Goal: Contribute content: Contribute content

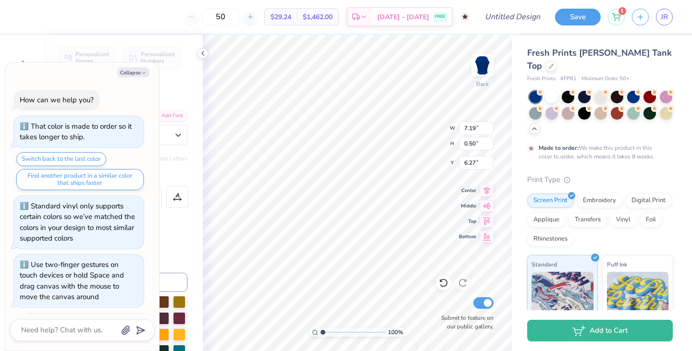
scroll to position [1051, 0]
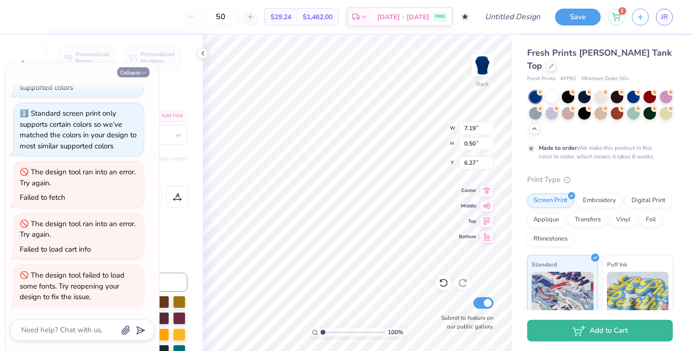
click at [141, 71] on icon "button" at bounding box center [144, 73] width 6 height 6
type textarea "x"
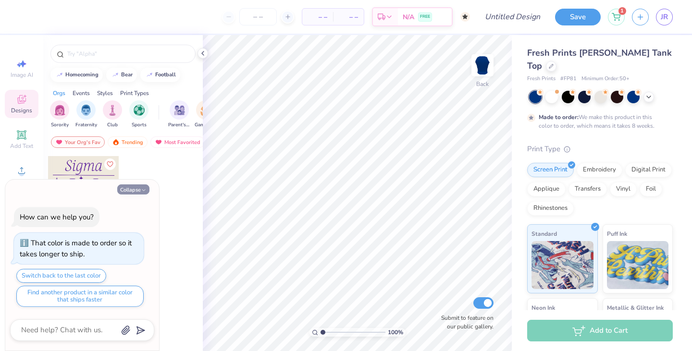
click at [122, 187] on button "Collapse" at bounding box center [133, 190] width 32 height 10
type textarea "x"
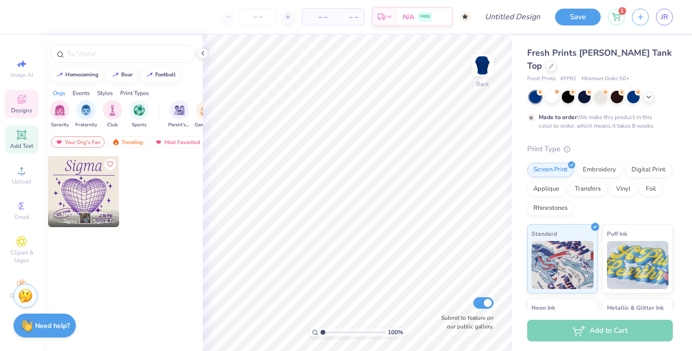
click at [28, 140] on div "Add Text" at bounding box center [22, 139] width 34 height 28
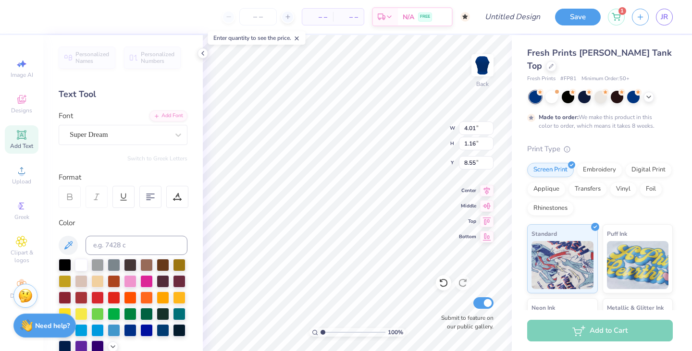
scroll to position [0, 3]
type textarea "PHI SIGMA SIGMA"
click at [372, 193] on li "Duplicate" at bounding box center [394, 189] width 75 height 19
type input "9.79"
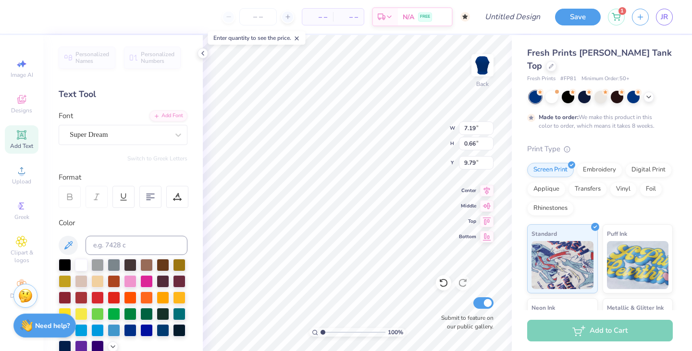
type input "7.09"
type input "1.72"
type input "9.27"
type input "7.19"
type input "0.66"
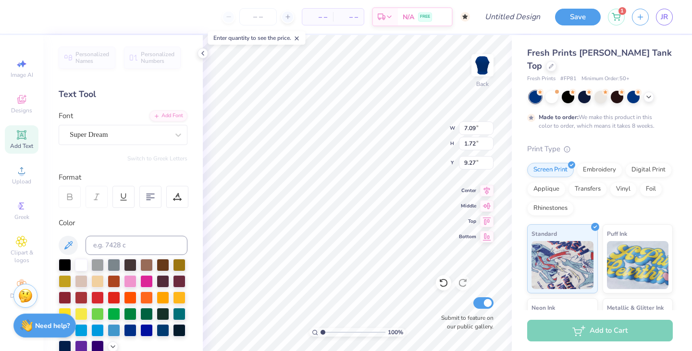
type input "9.79"
type input "7.20"
type input "1.26"
type input "9.50"
type input "7.19"
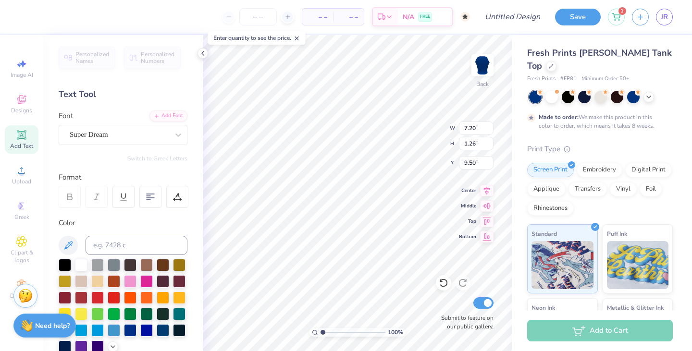
type input "0.66"
type input "9.80"
click at [174, 198] on icon at bounding box center [173, 198] width 1 height 1
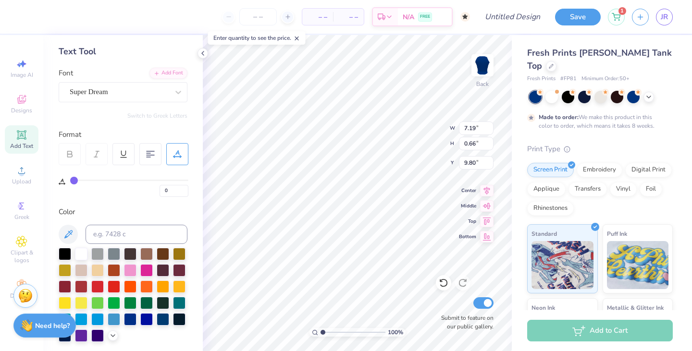
scroll to position [0, 0]
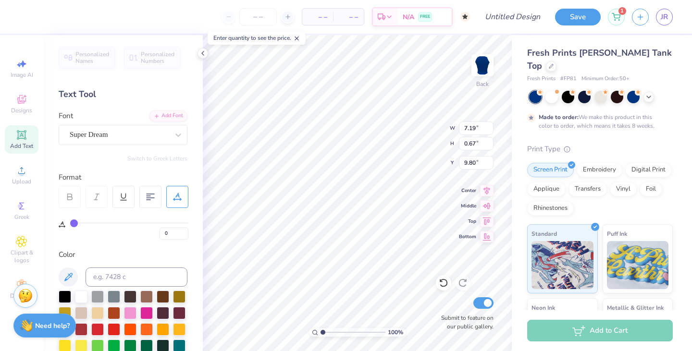
type input "0.67"
type textarea "P"
type textarea "I"
type textarea "S"
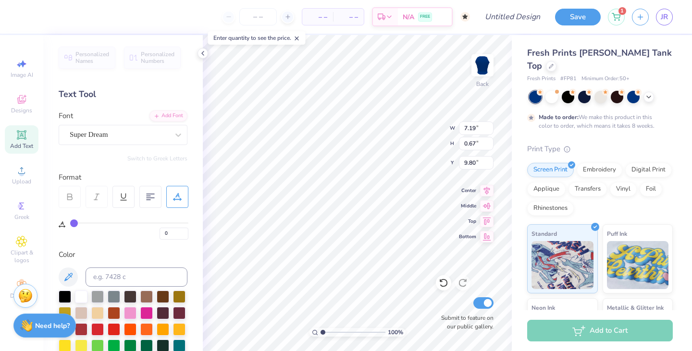
type textarea "AMGIS AMGIS IHP"
type input "6.52"
click at [82, 140] on div at bounding box center [119, 134] width 99 height 13
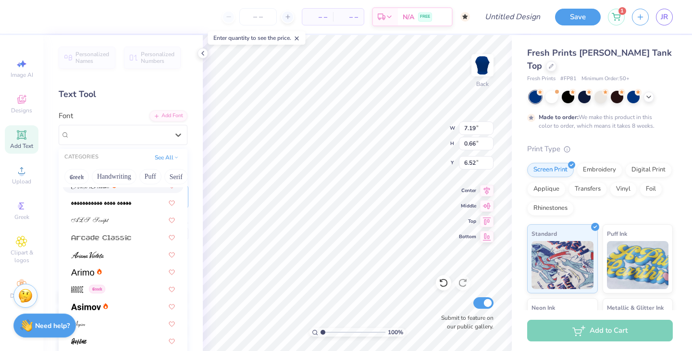
scroll to position [251, 0]
click at [165, 154] on button "See All" at bounding box center [167, 157] width 30 height 10
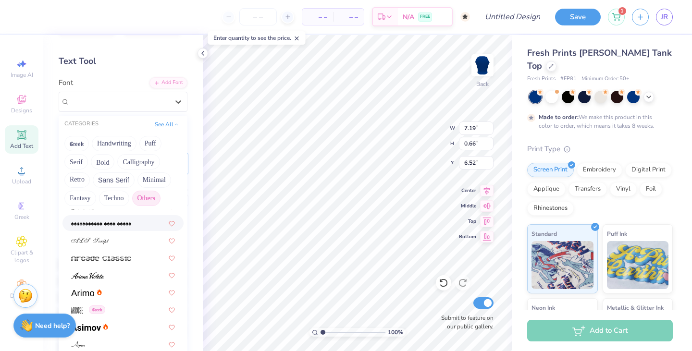
scroll to position [33, 0]
click at [137, 168] on button "Calligraphy" at bounding box center [138, 162] width 42 height 15
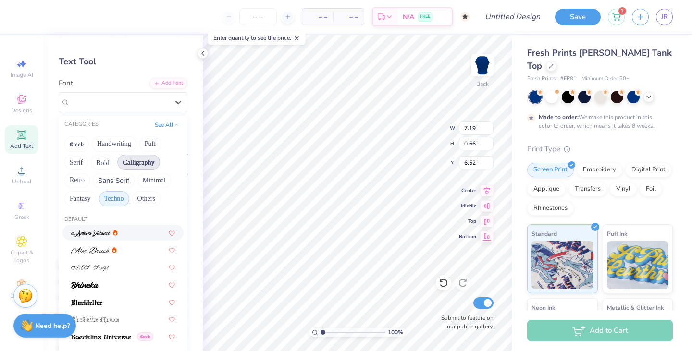
click at [124, 201] on button "Techno" at bounding box center [114, 198] width 30 height 15
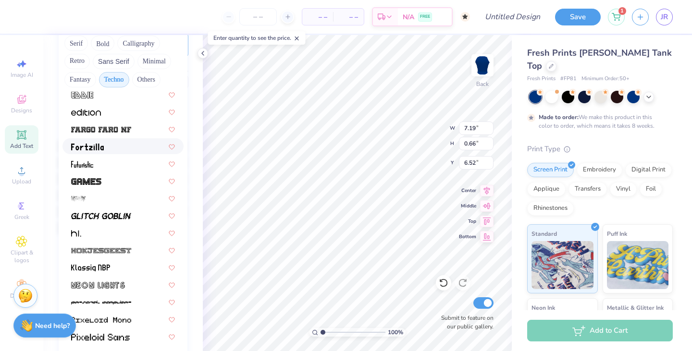
scroll to position [124, 0]
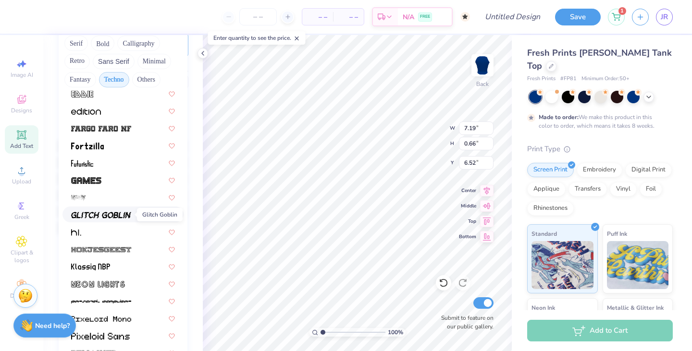
click at [120, 217] on img at bounding box center [101, 215] width 60 height 7
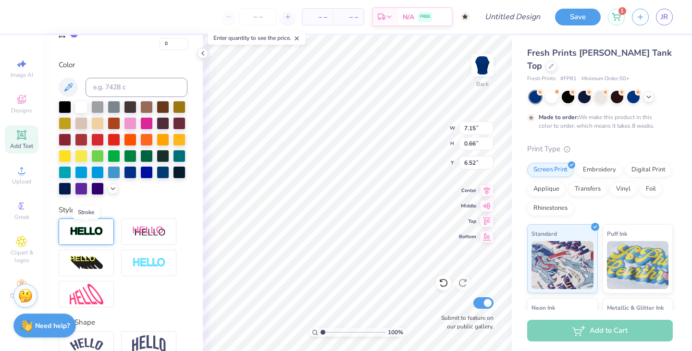
scroll to position [198, 0]
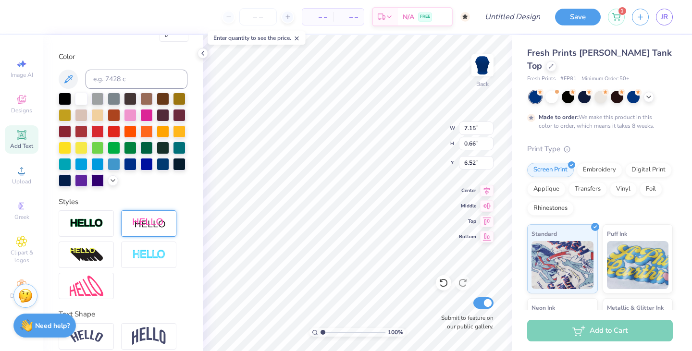
click at [129, 233] on div at bounding box center [148, 224] width 55 height 26
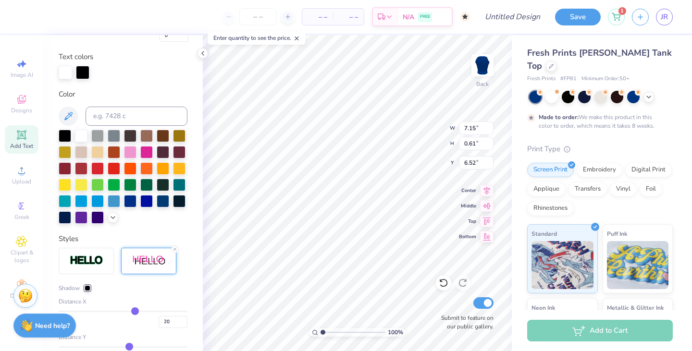
type input "7.19"
type input "0.61"
type input "6.58"
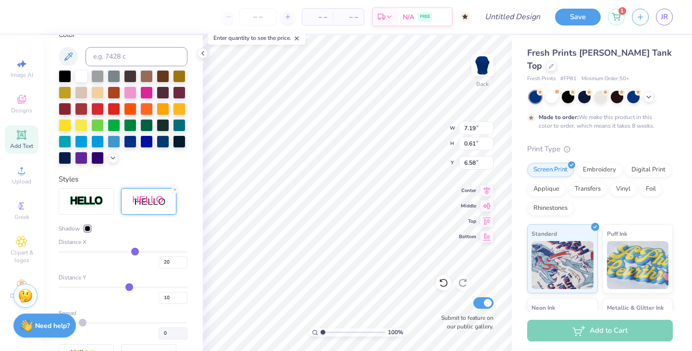
scroll to position [260, 0]
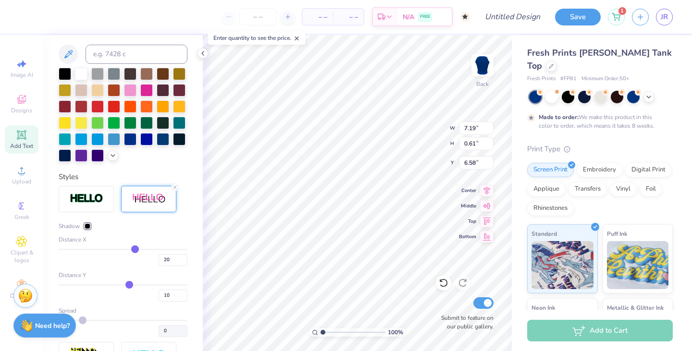
type input "18"
type input "17"
type input "16"
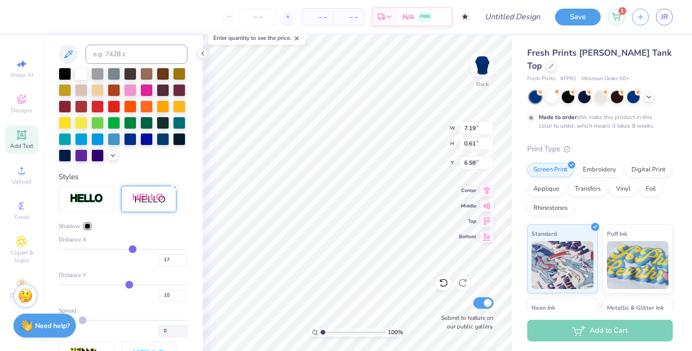
type input "16"
type input "15"
type input "14"
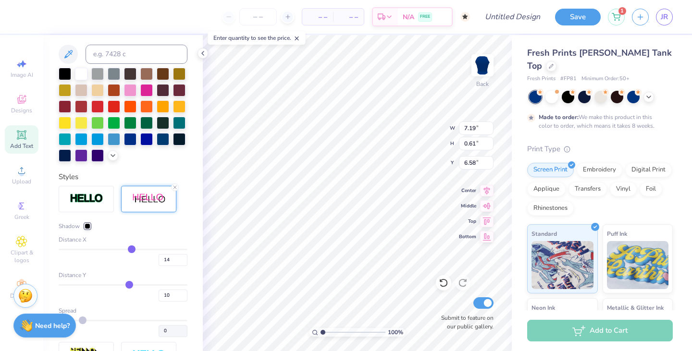
type input "13"
type input "12"
type input "11"
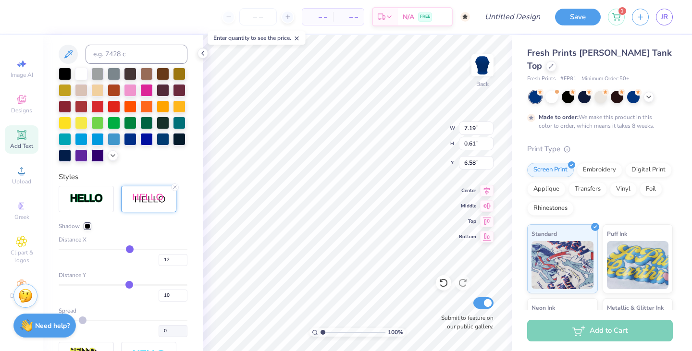
type input "11"
type input "10"
drag, startPoint x: 134, startPoint y: 250, endPoint x: 129, endPoint y: 251, distance: 5.4
type input "10"
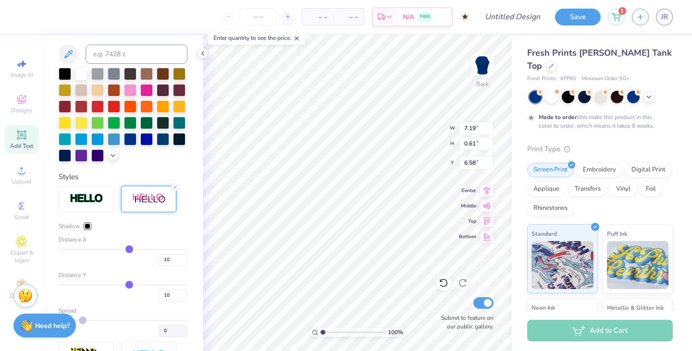
click at [129, 250] on input "range" at bounding box center [123, 249] width 129 height 1
type input "6.59"
type input "11"
type input "10"
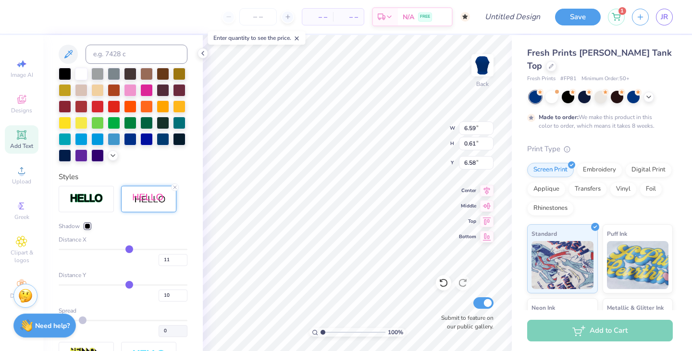
type input "10"
type input "9"
type input "8"
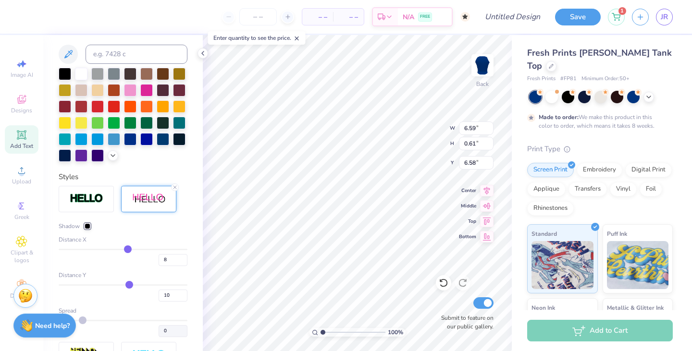
type input "7"
type input "6"
type input "5"
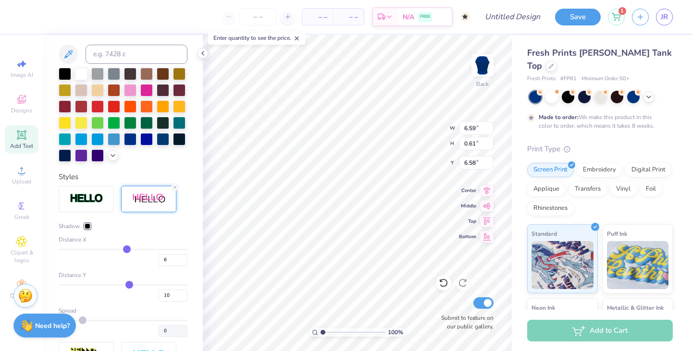
type input "5"
click at [126, 250] on input "range" at bounding box center [123, 249] width 129 height 1
type input "6.29"
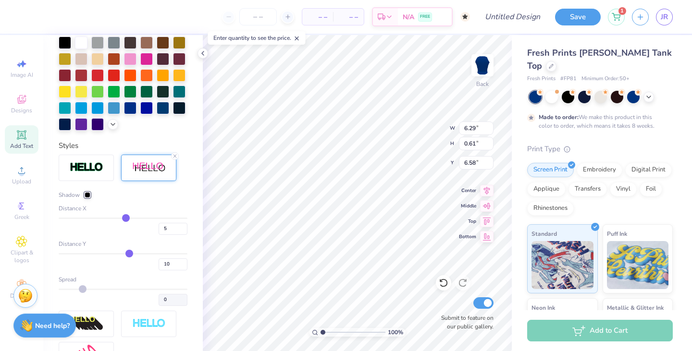
scroll to position [292, 0]
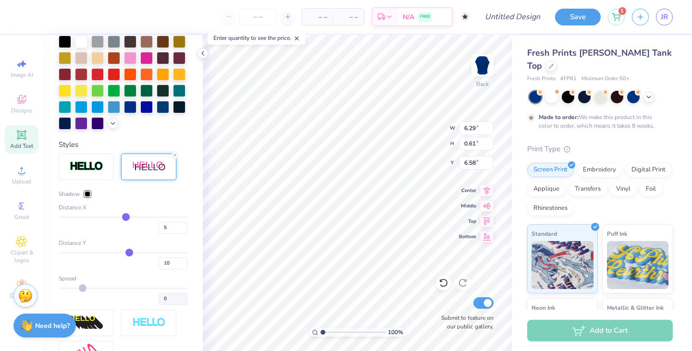
type input "7"
type input "6"
type input "5"
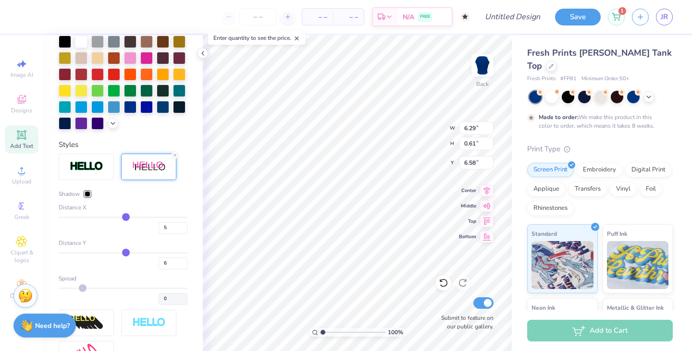
type input "5"
type input "4"
type input "3"
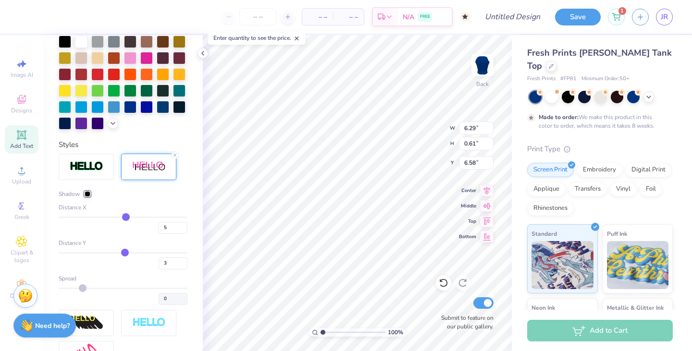
type input "3"
click at [125, 254] on input "range" at bounding box center [123, 252] width 129 height 1
type input "0.57"
type input "4"
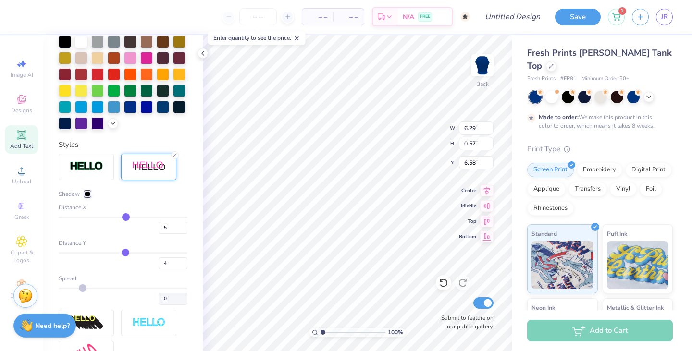
type input "5"
type input "6"
type input "7"
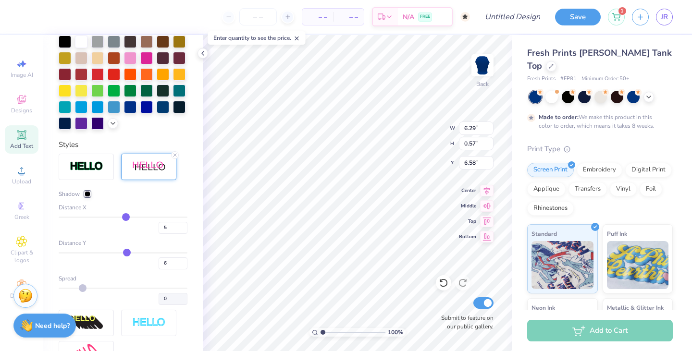
type input "7"
type input "8"
type input "9"
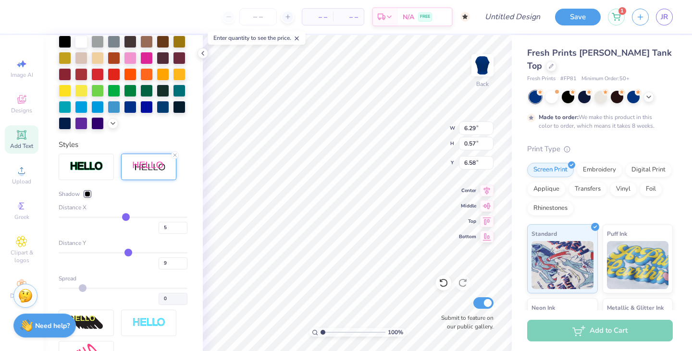
type input "10"
type input "11"
type input "12"
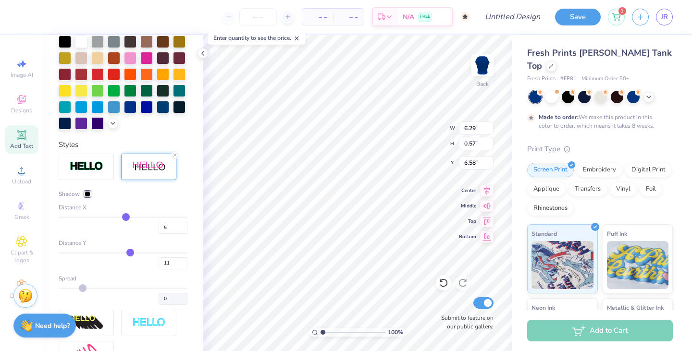
type input "12"
type input "13"
drag, startPoint x: 124, startPoint y: 253, endPoint x: 131, endPoint y: 255, distance: 7.0
type input "13"
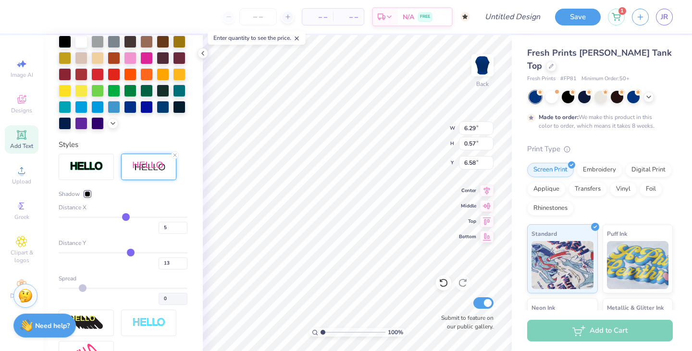
click at [131, 254] on input "range" at bounding box center [123, 252] width 129 height 1
type input "0.63"
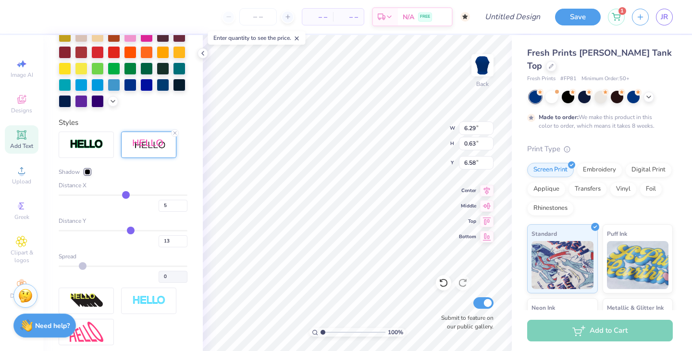
type input "8"
type input "7"
type input "6"
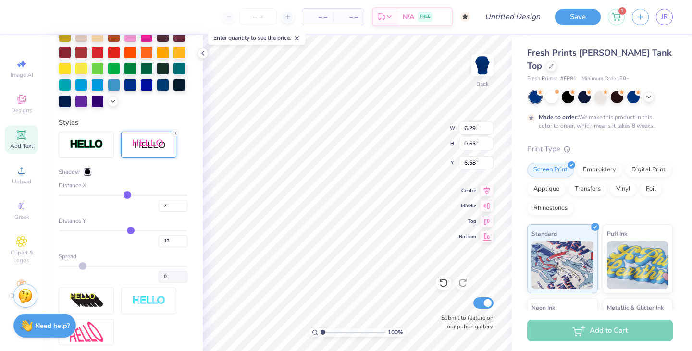
type input "6"
type input "5"
type input "4"
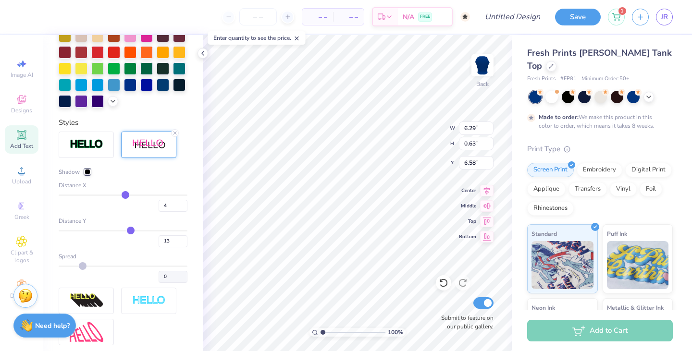
type input "3"
click at [124, 195] on input "range" at bounding box center [123, 195] width 129 height 1
type input "6.17"
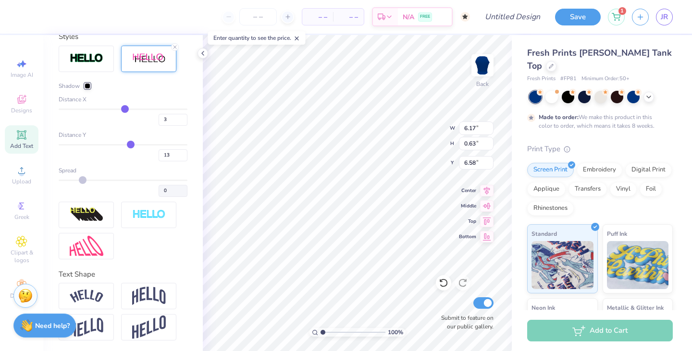
scroll to position [401, 0]
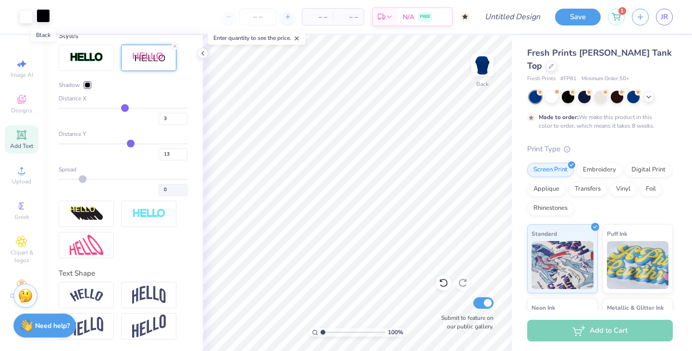
click at [44, 14] on div at bounding box center [43, 15] width 13 height 13
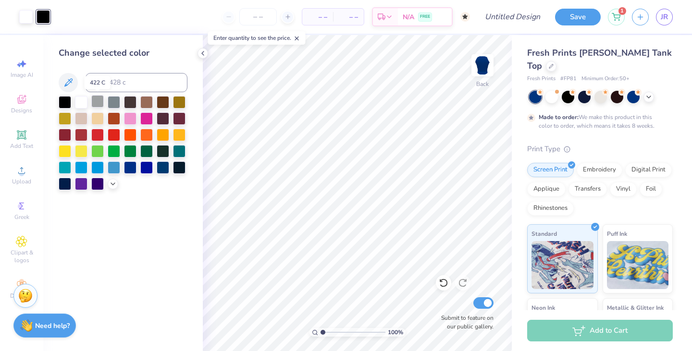
click at [95, 101] on div at bounding box center [97, 101] width 12 height 12
click at [150, 168] on div at bounding box center [146, 167] width 12 height 12
click at [97, 161] on div at bounding box center [97, 167] width 12 height 12
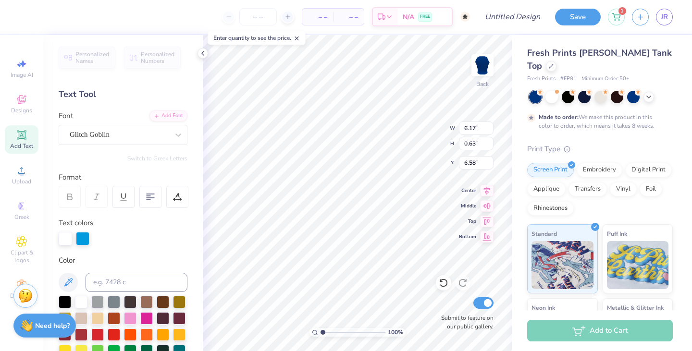
type input "7.07"
type input "0.72"
type input "6.30"
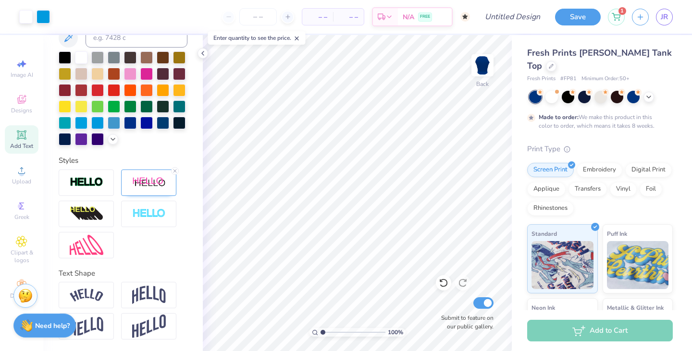
scroll to position [0, 0]
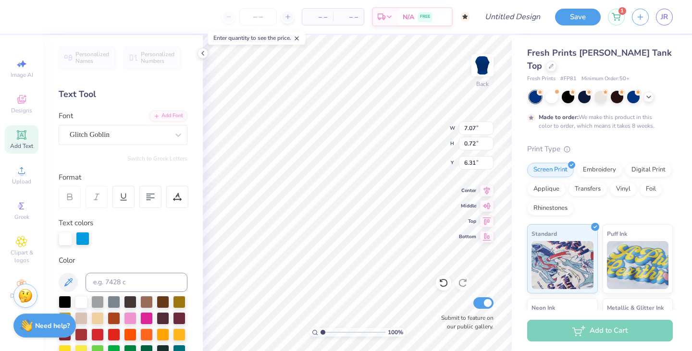
type input "6.84"
type input "0.70"
type input "6.34"
click at [567, 22] on button "Save" at bounding box center [578, 15] width 46 height 17
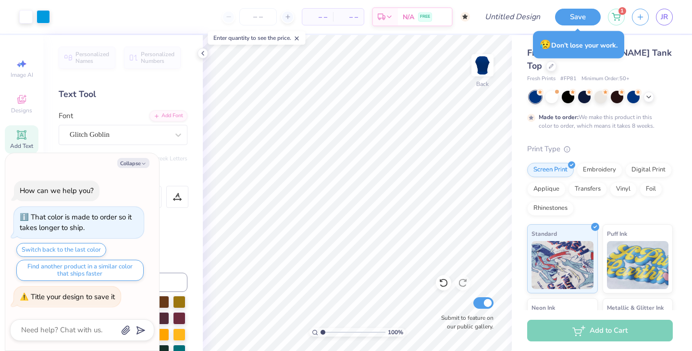
type textarea "x"
